Goal: Information Seeking & Learning: Learn about a topic

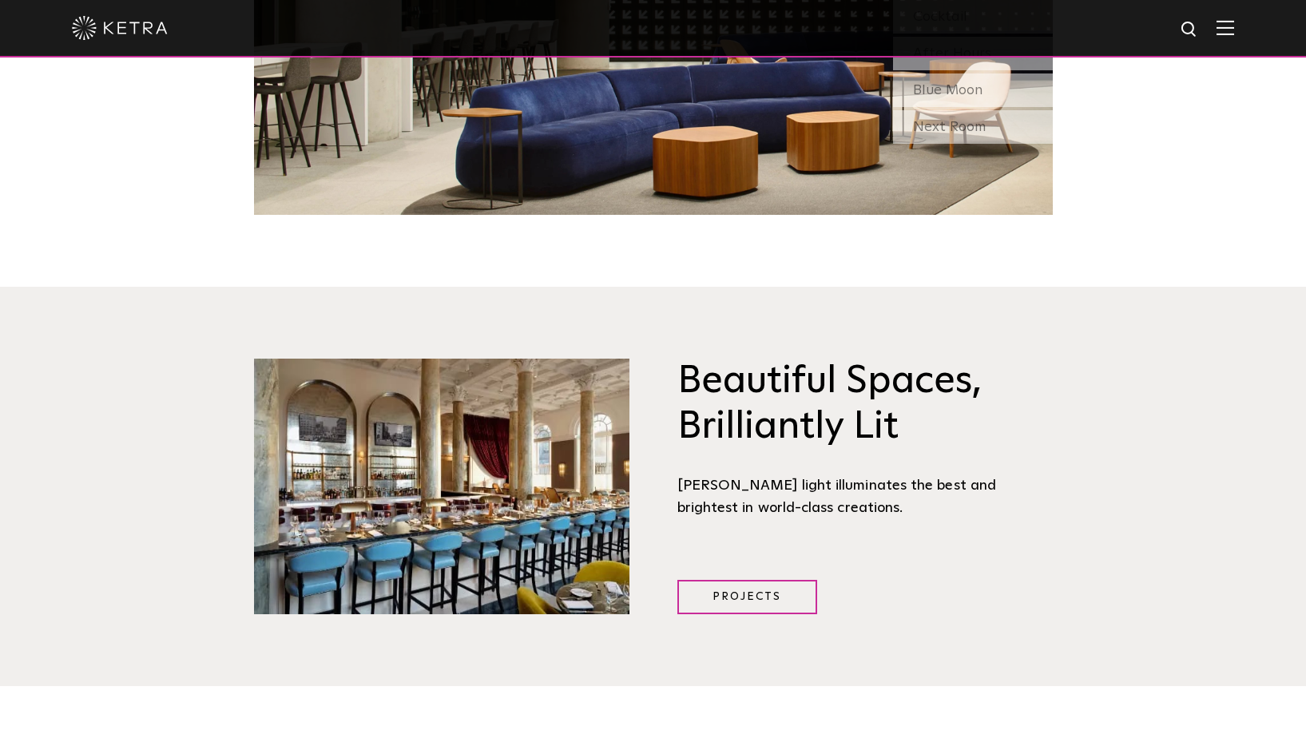
scroll to position [1927, 0]
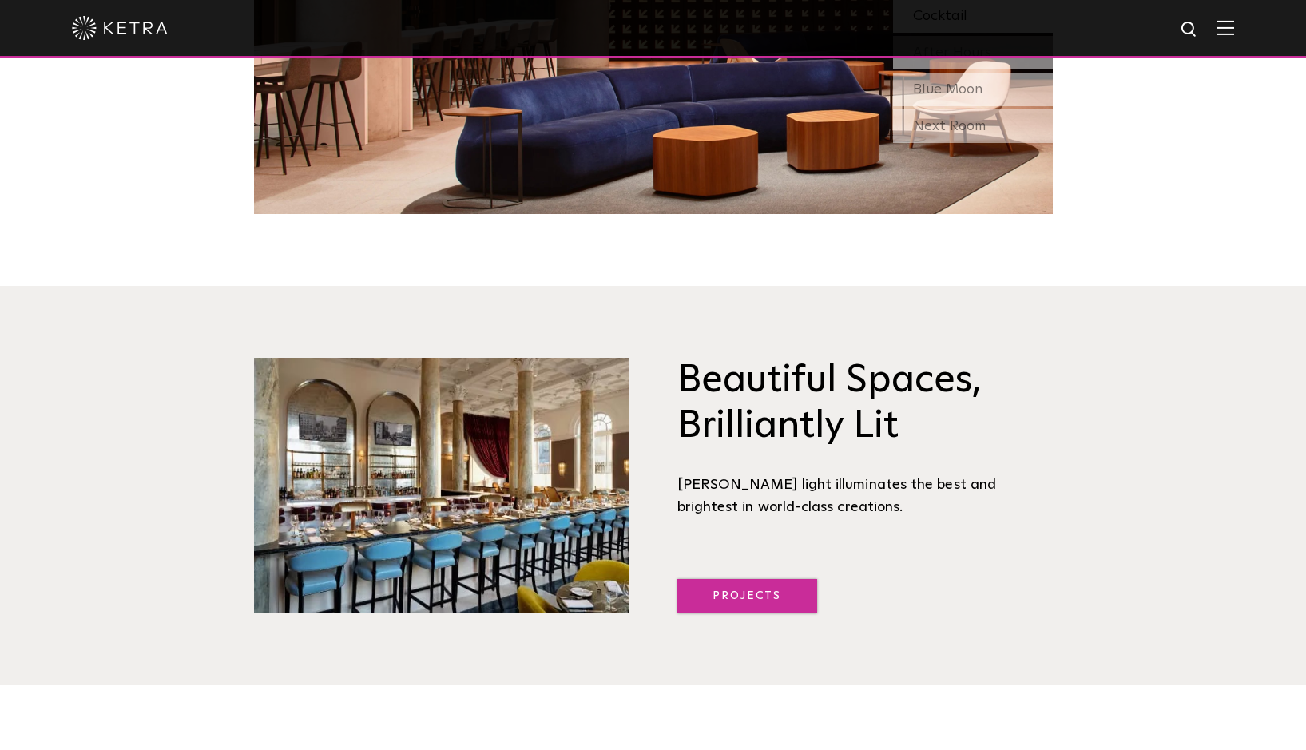
click at [775, 579] on link "Projects" at bounding box center [747, 596] width 140 height 34
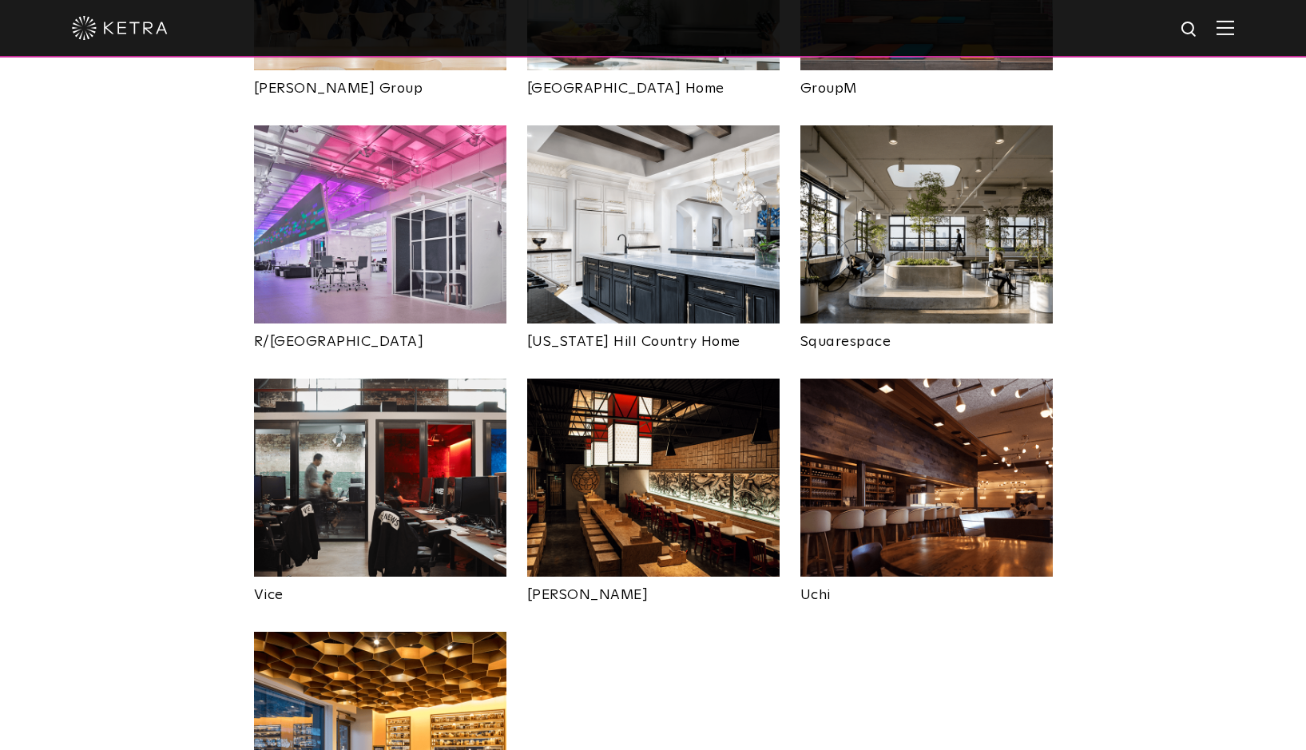
scroll to position [2944, 0]
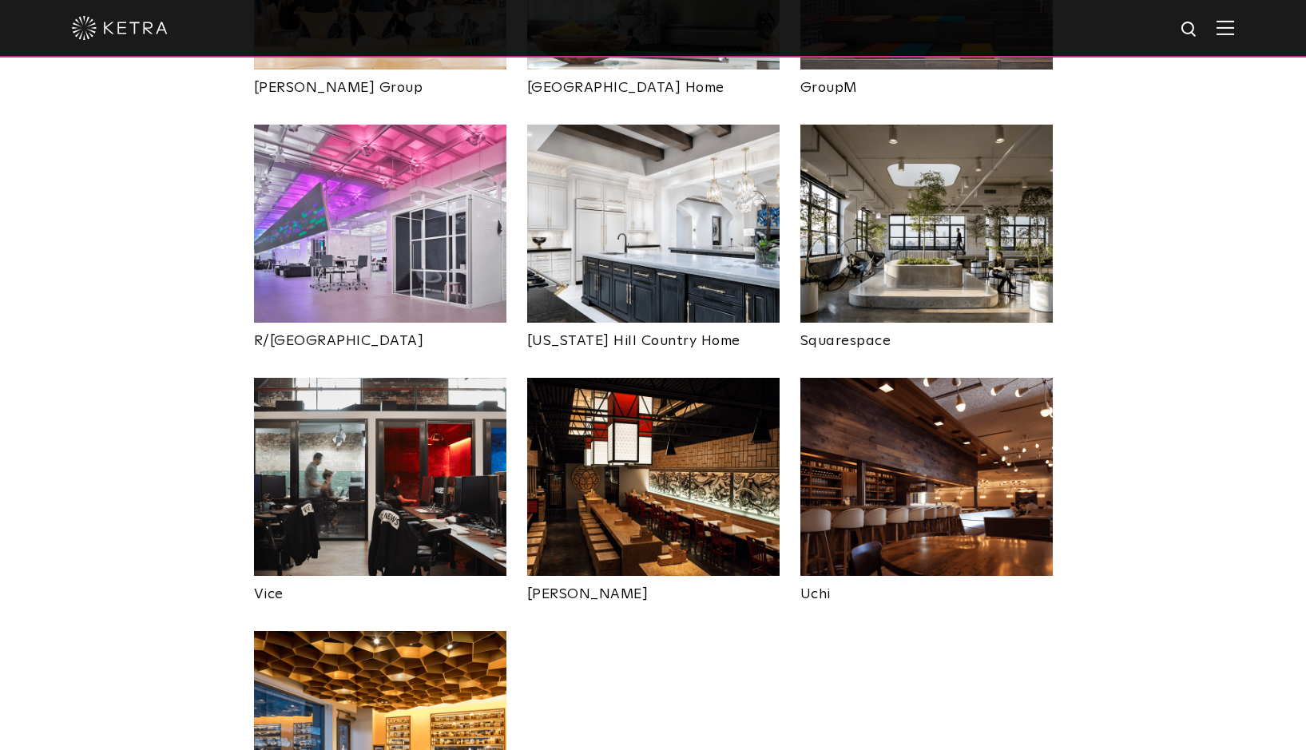
click at [967, 400] on img at bounding box center [927, 477] width 252 height 198
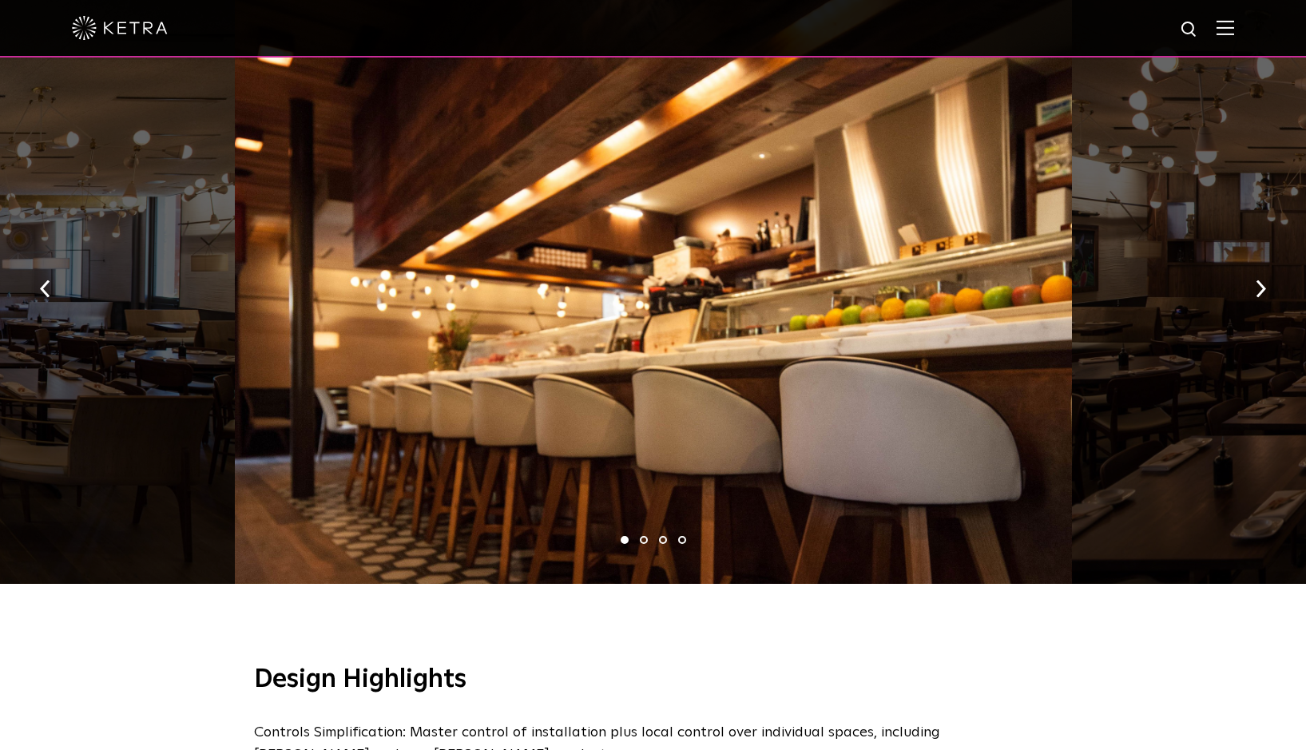
scroll to position [901, 0]
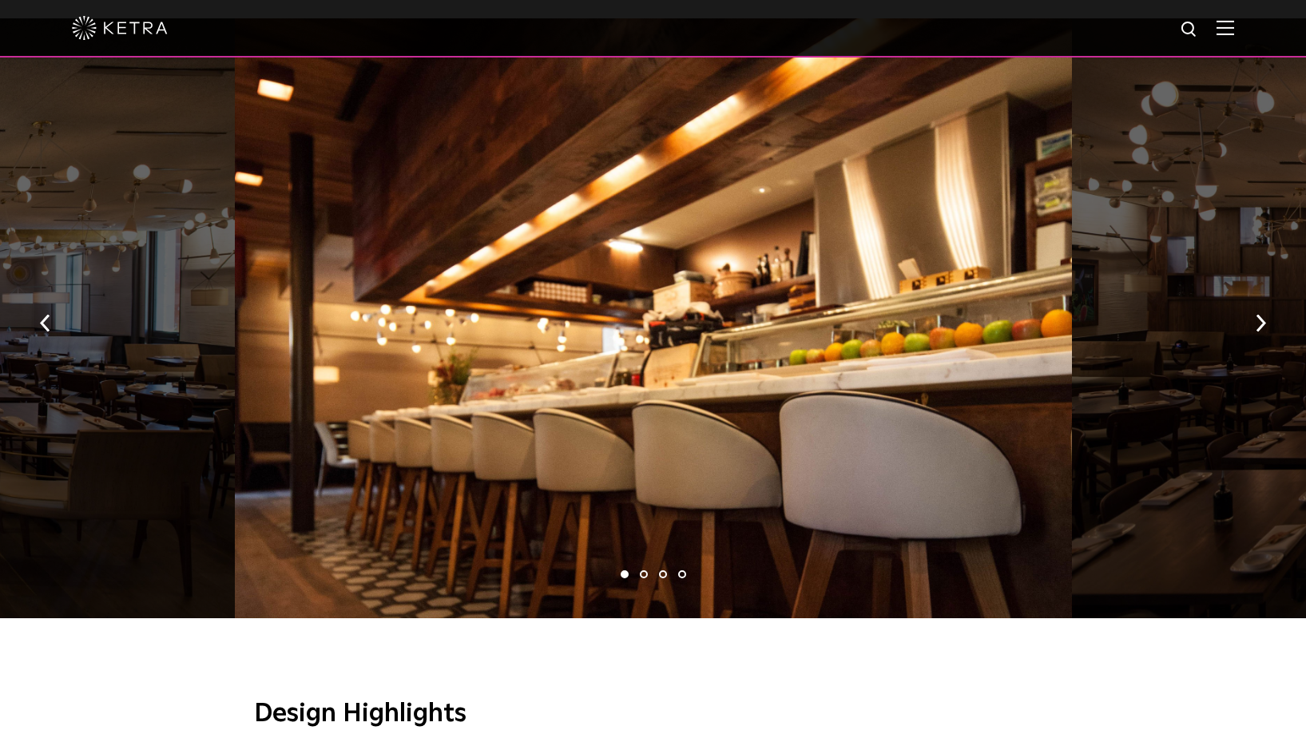
click at [646, 573] on li "2" at bounding box center [644, 574] width 8 height 8
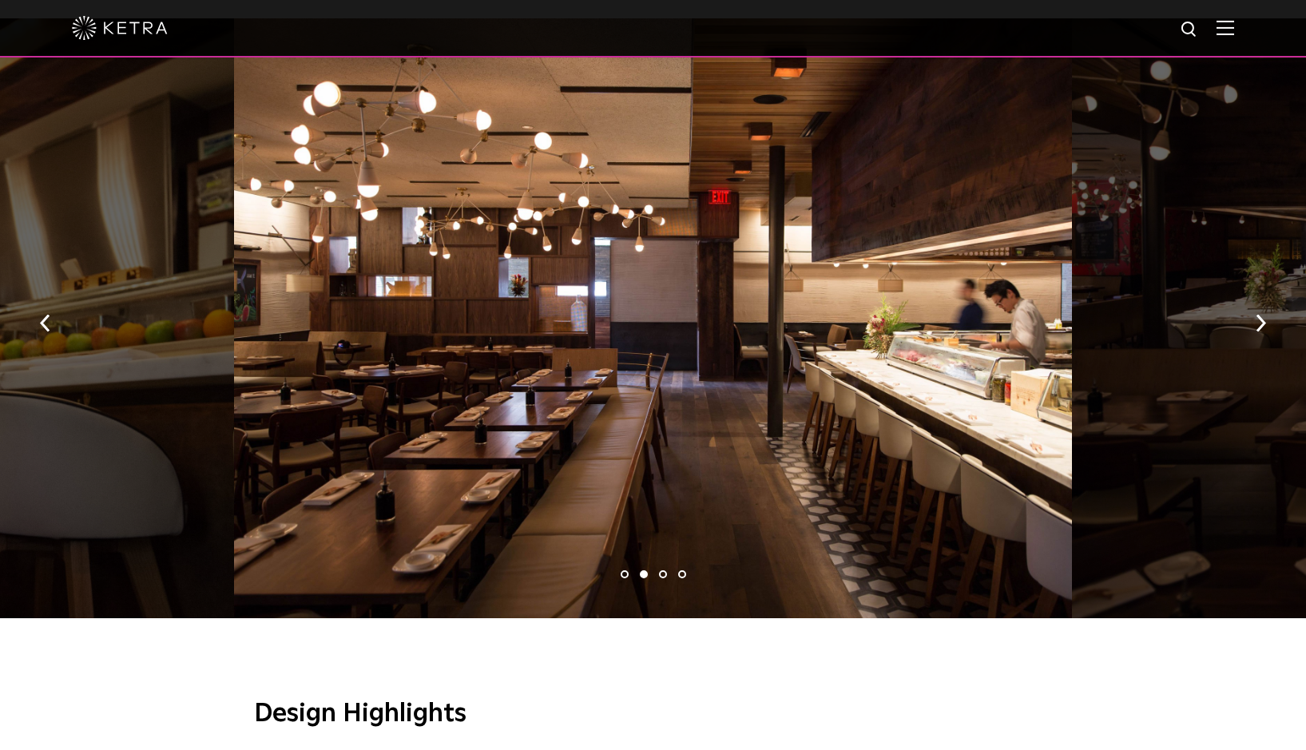
click at [663, 575] on li "3" at bounding box center [663, 574] width 8 height 8
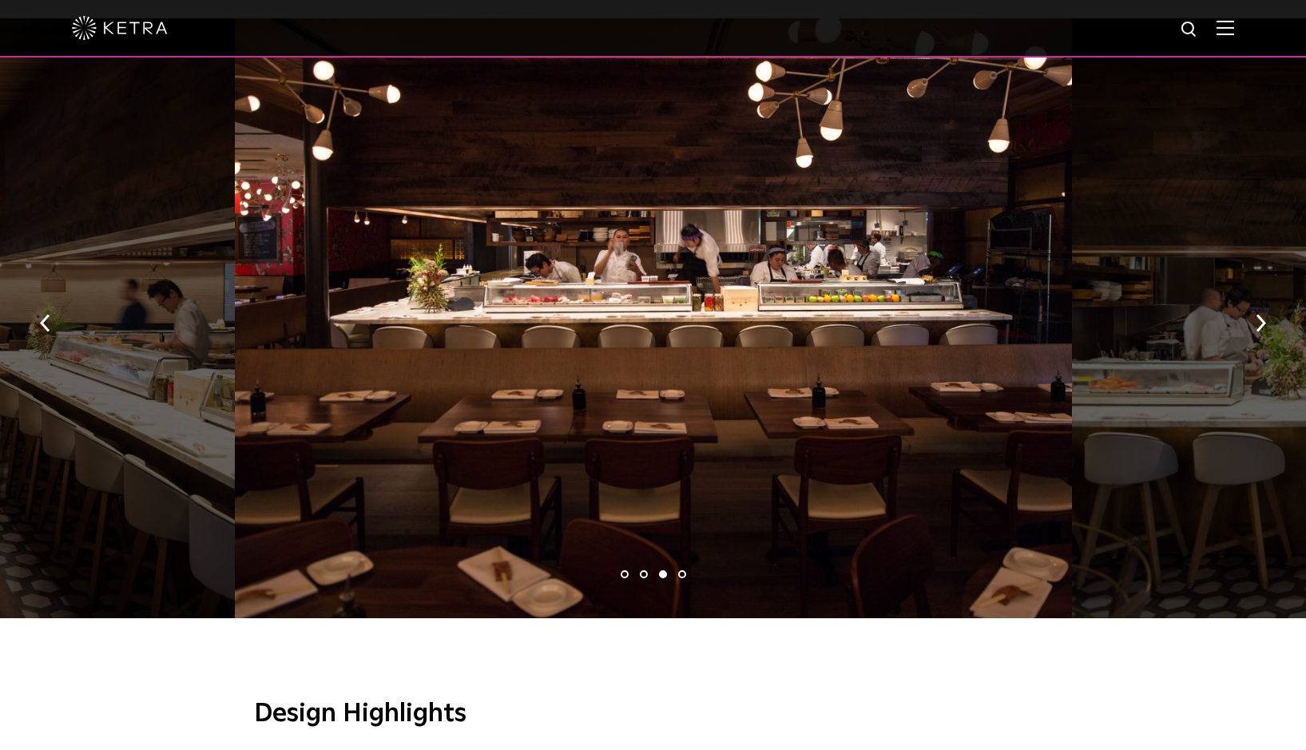
click at [682, 574] on li "4" at bounding box center [682, 574] width 8 height 8
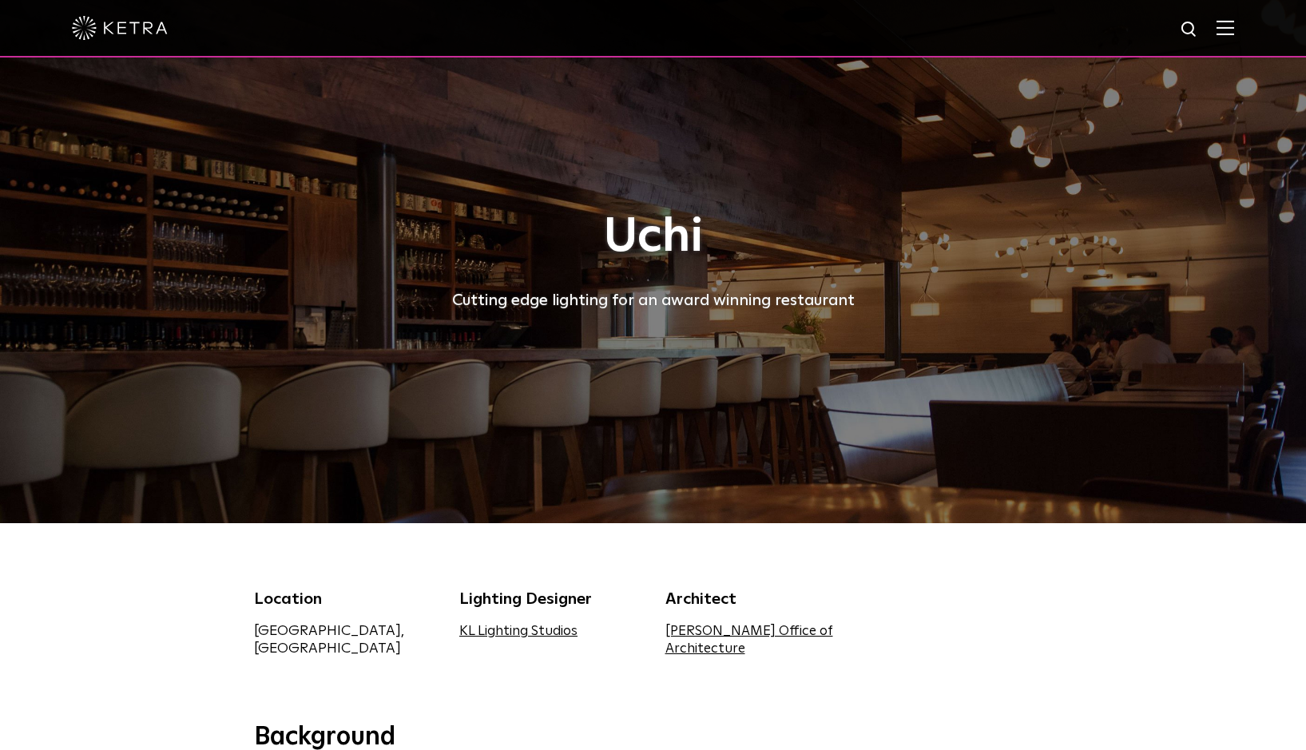
scroll to position [0, 0]
click at [1222, 23] on img at bounding box center [1226, 27] width 18 height 15
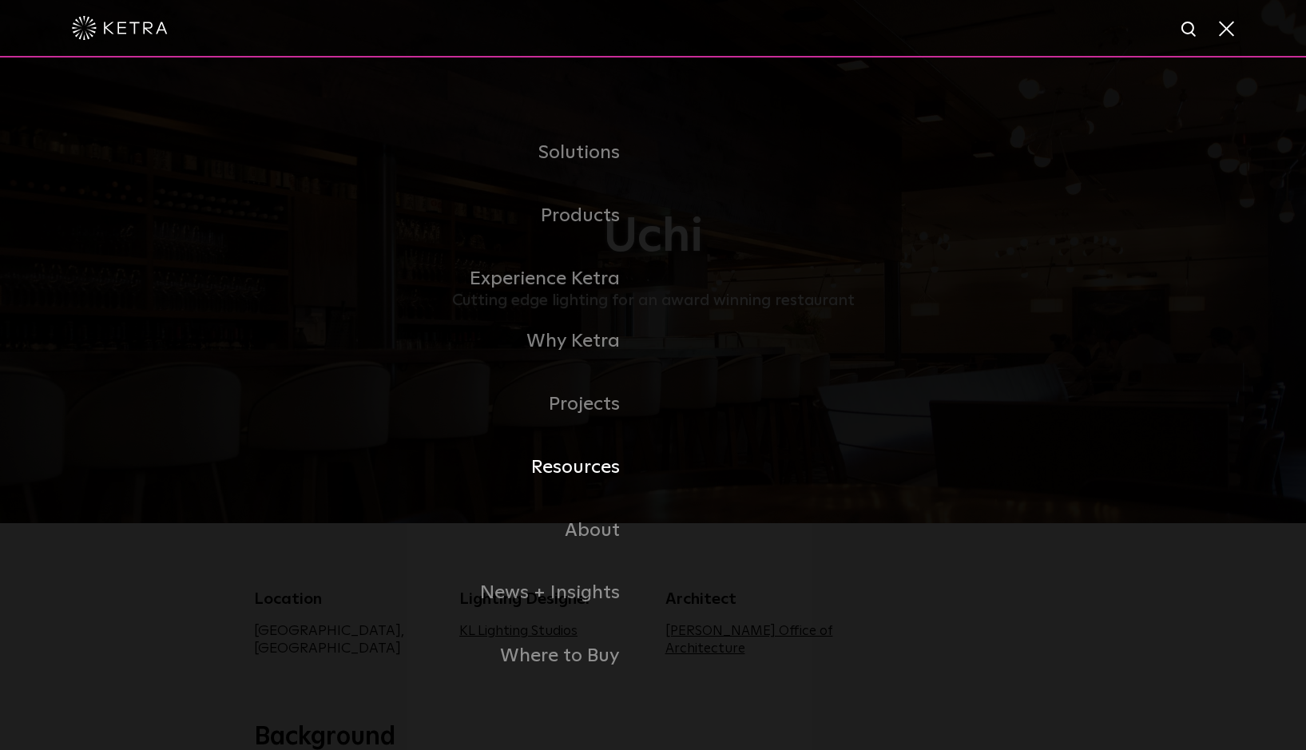
click at [585, 460] on link "Resources" at bounding box center [453, 467] width 399 height 63
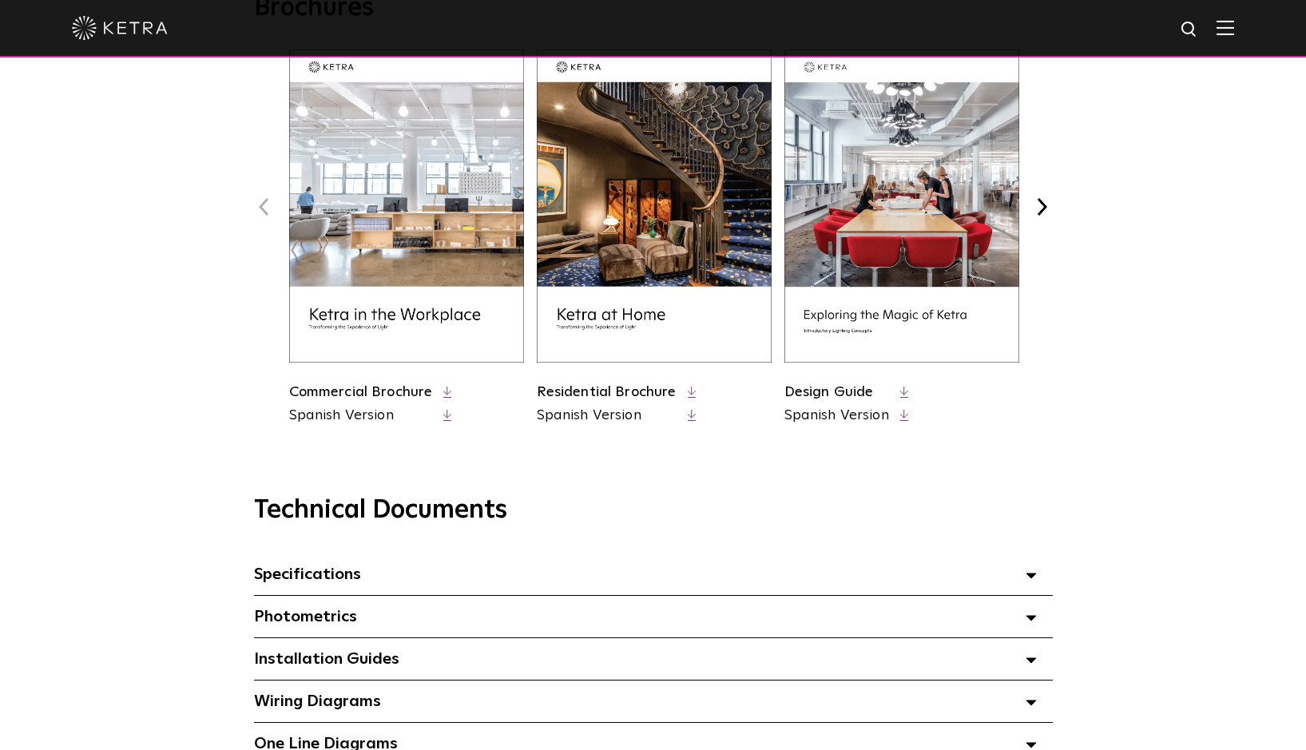
scroll to position [695, 0]
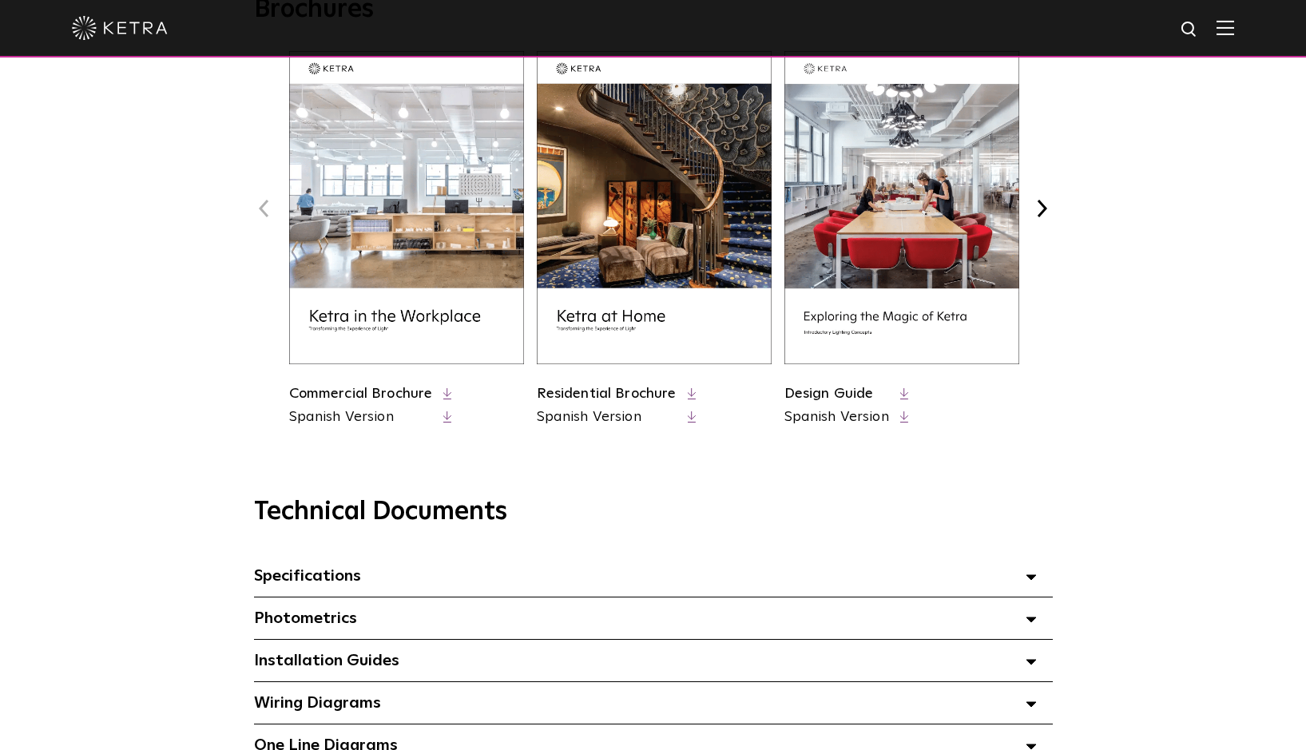
click at [648, 389] on link "Residential Brochure" at bounding box center [607, 394] width 140 height 14
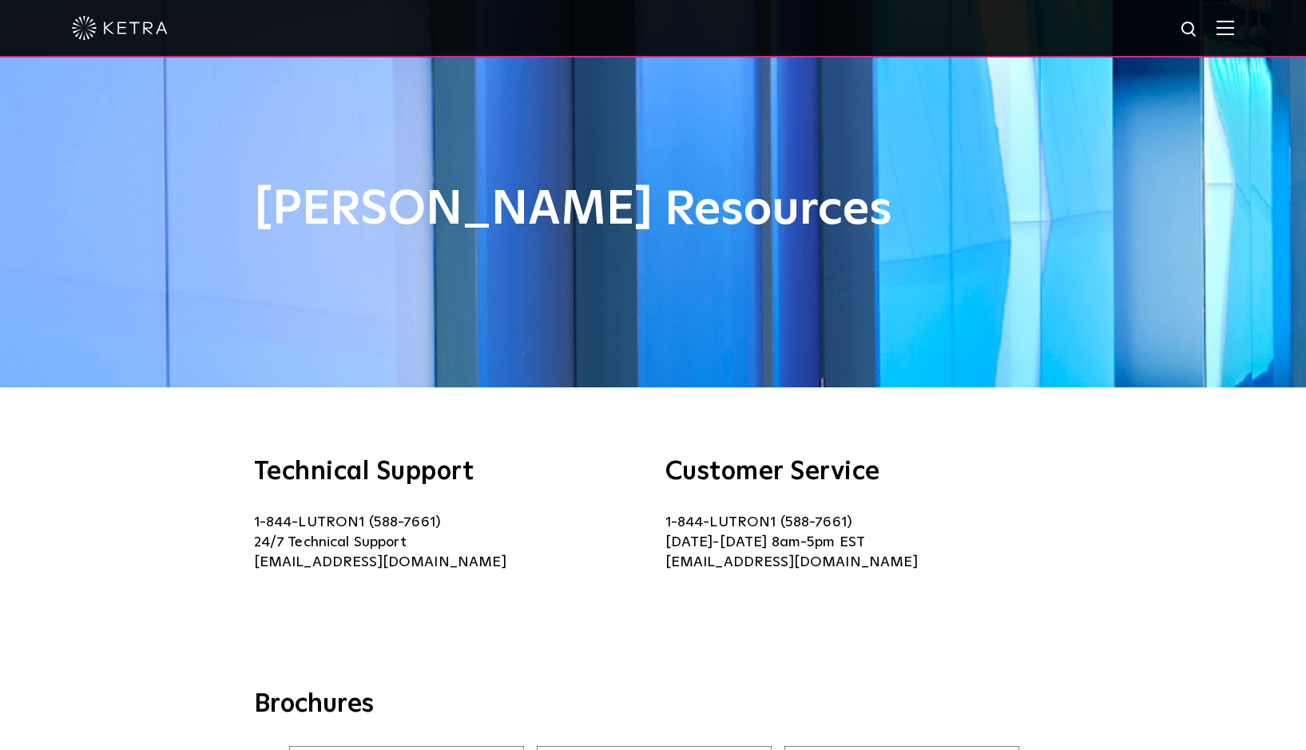
scroll to position [0, 0]
